Goal: Navigation & Orientation: Find specific page/section

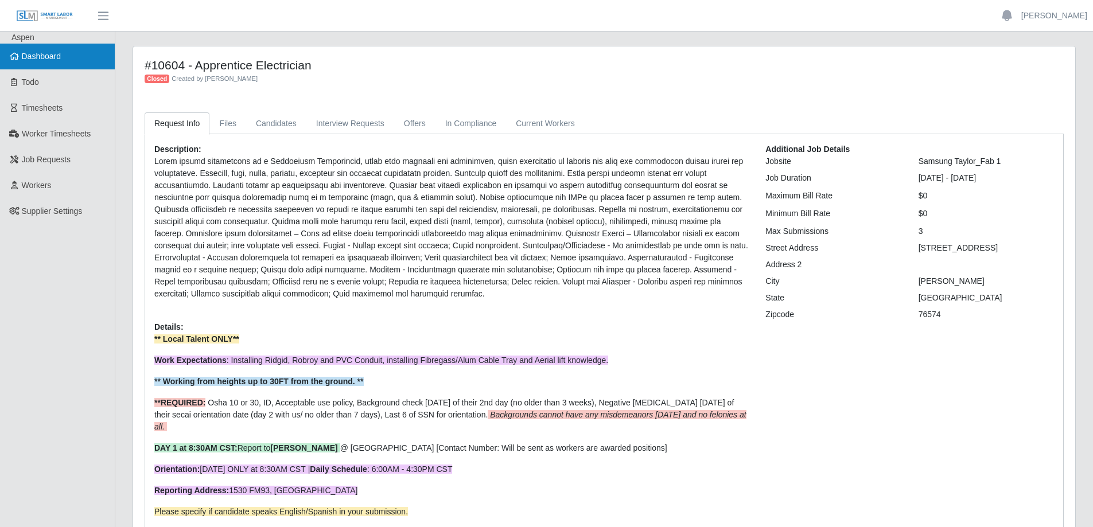
click at [71, 62] on link "Dashboard" at bounding box center [57, 57] width 115 height 26
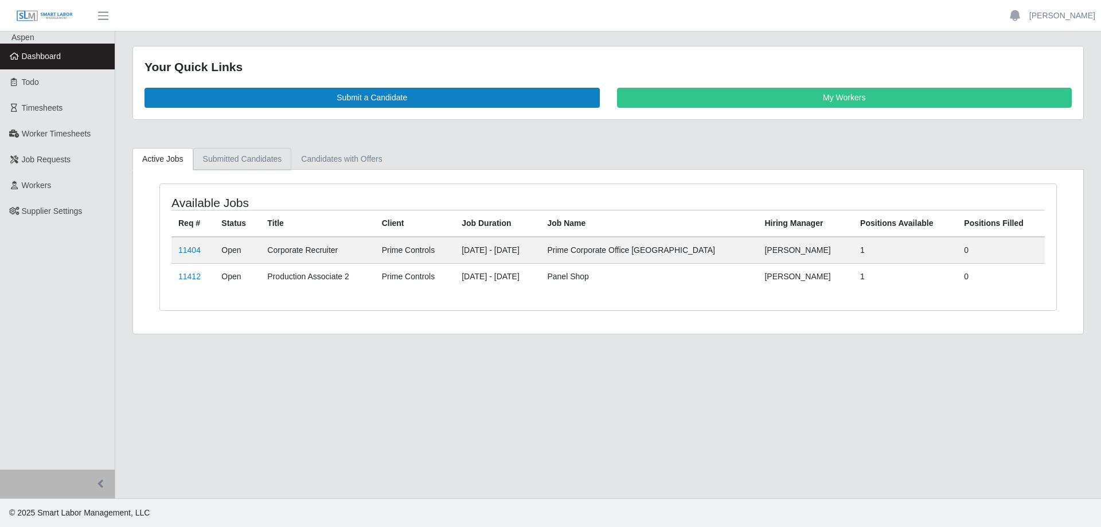
click at [244, 163] on link "Submitted Candidates" at bounding box center [242, 159] width 99 height 22
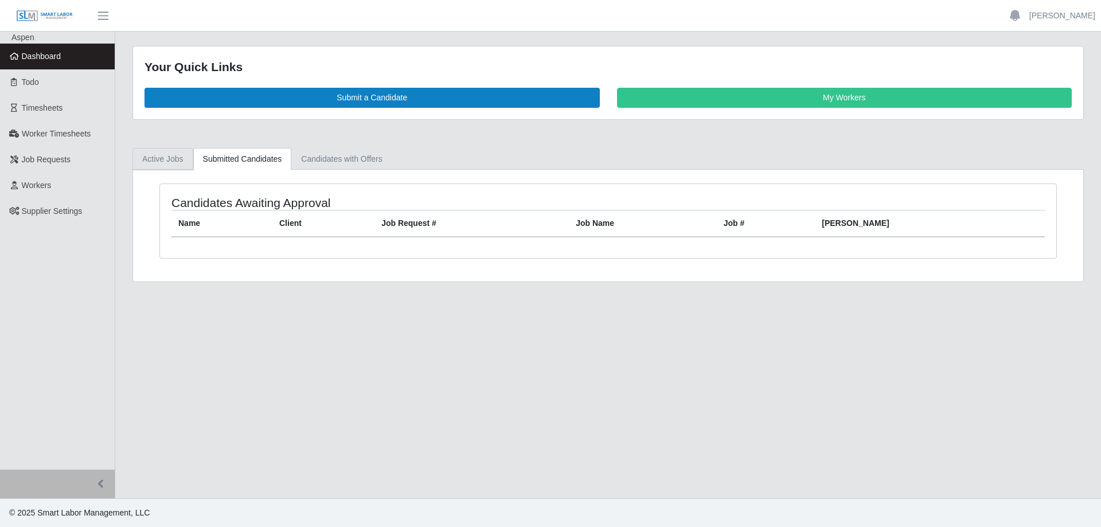
click at [166, 162] on link "Active Jobs" at bounding box center [162, 159] width 61 height 22
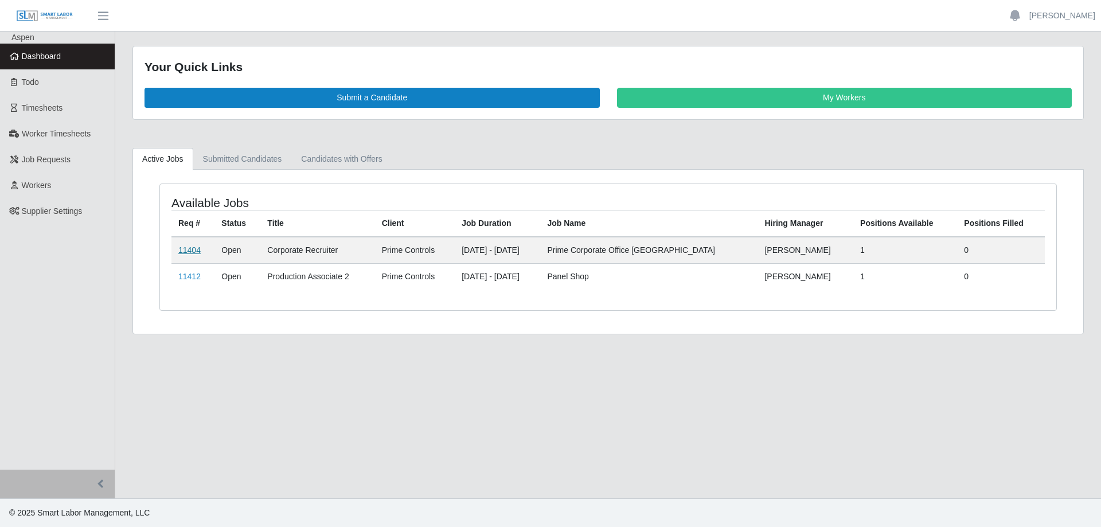
click at [187, 246] on link "11404" at bounding box center [189, 249] width 22 height 9
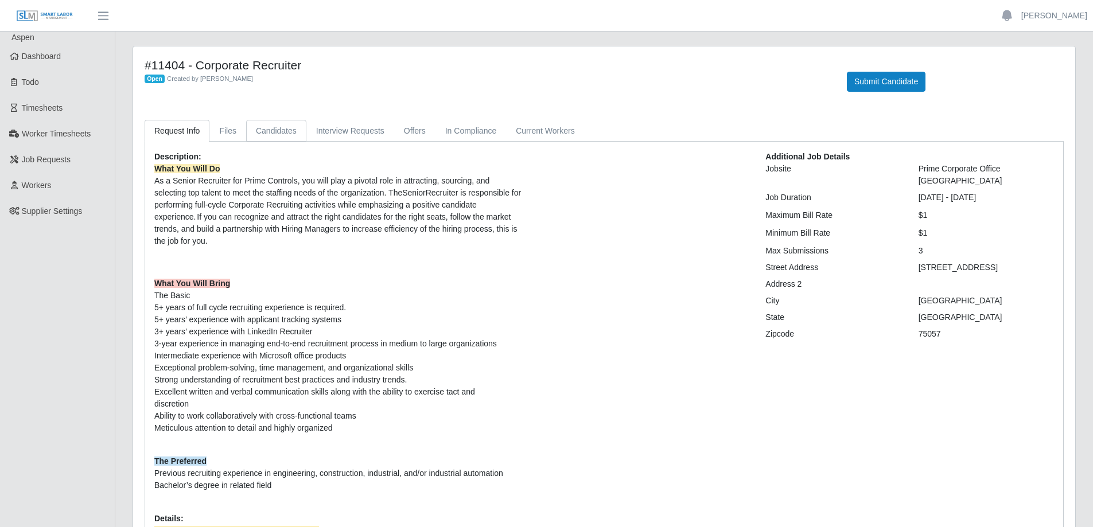
click at [290, 135] on link "Candidates" at bounding box center [276, 131] width 60 height 22
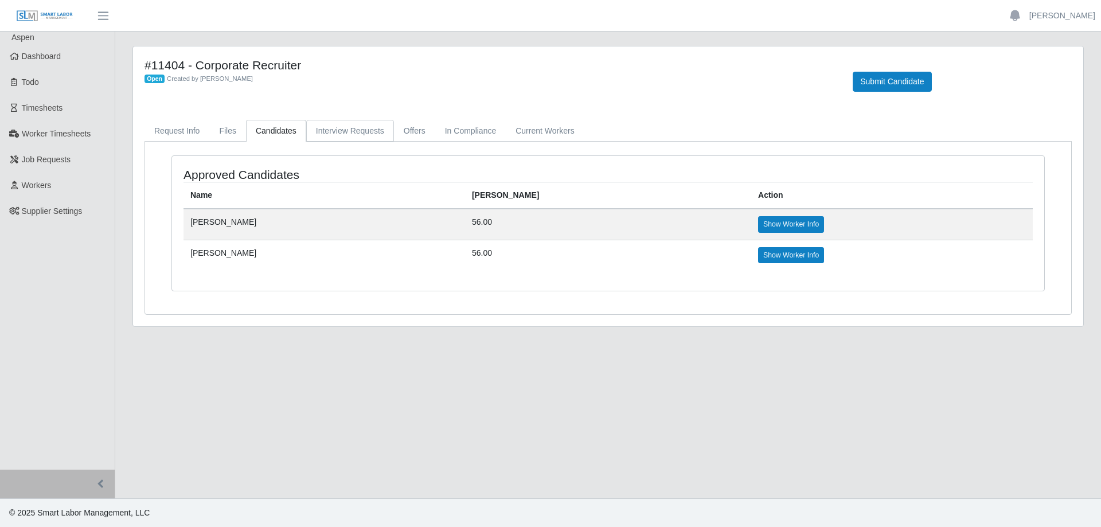
click at [319, 124] on link "Interview Requests" at bounding box center [350, 131] width 88 height 22
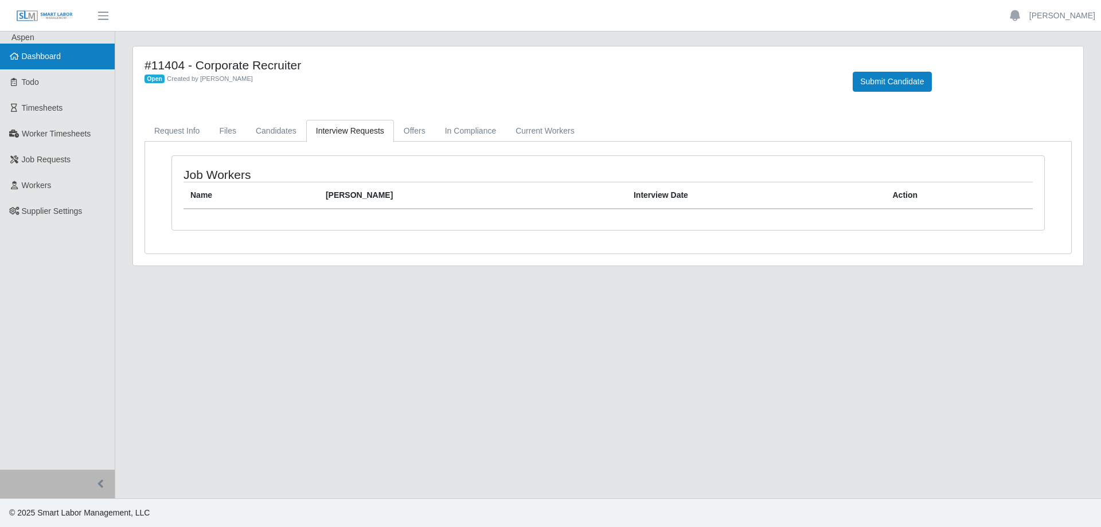
click at [62, 55] on link "Dashboard" at bounding box center [57, 57] width 115 height 26
